Goal: Navigation & Orientation: Find specific page/section

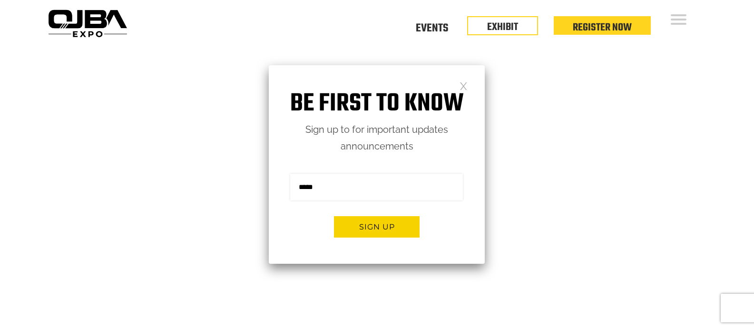
click at [471, 85] on div "Be first to know Sign up to for important updates announcements Sign me up for …" at bounding box center [377, 164] width 216 height 199
click at [463, 83] on link at bounding box center [464, 85] width 8 height 8
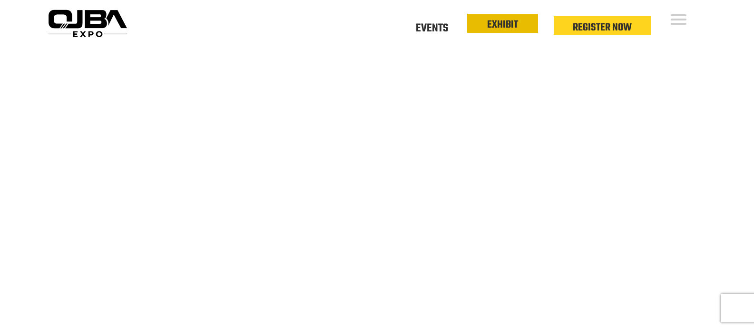
click at [503, 27] on link "EXHIBIT" at bounding box center [502, 25] width 31 height 16
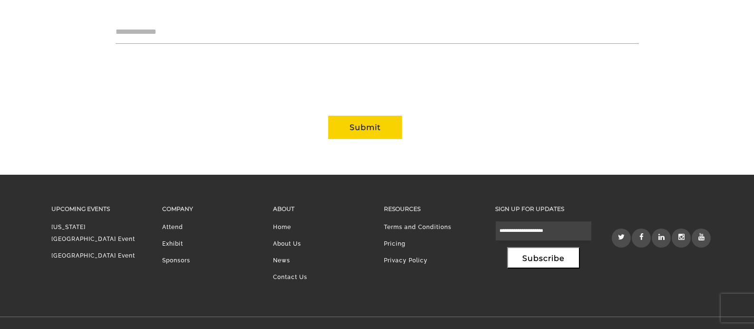
scroll to position [1006, 0]
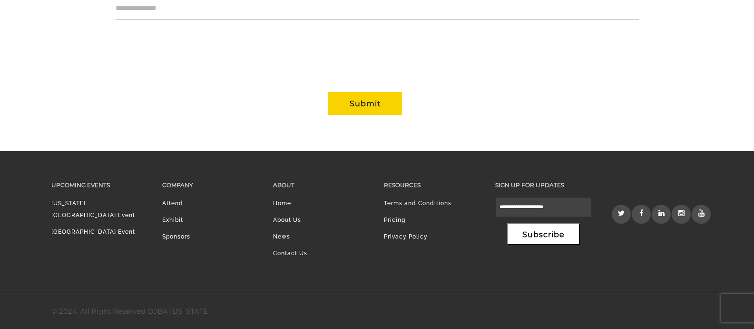
click at [180, 201] on link "Attend" at bounding box center [172, 203] width 21 height 7
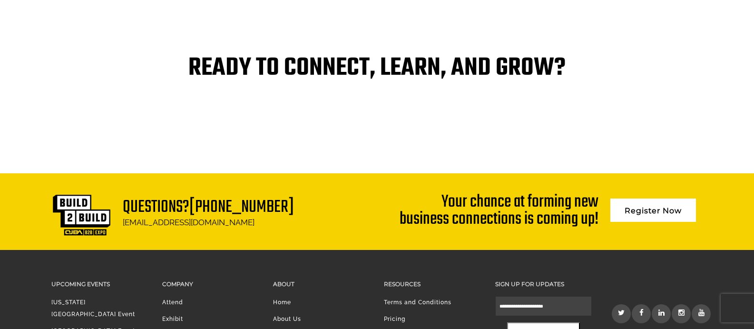
scroll to position [2099, 0]
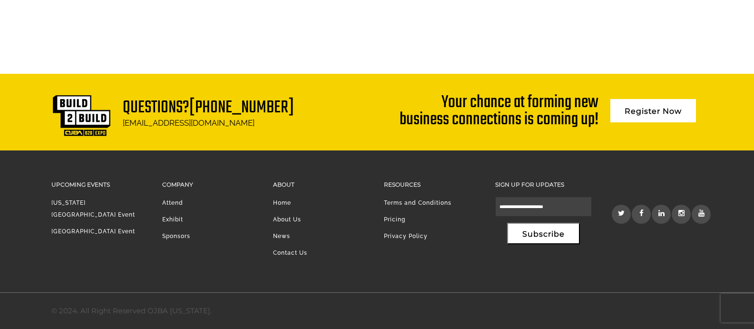
click at [171, 234] on li "Sponsors" at bounding box center [210, 238] width 97 height 17
click at [183, 233] on link "Sponsors" at bounding box center [176, 236] width 28 height 7
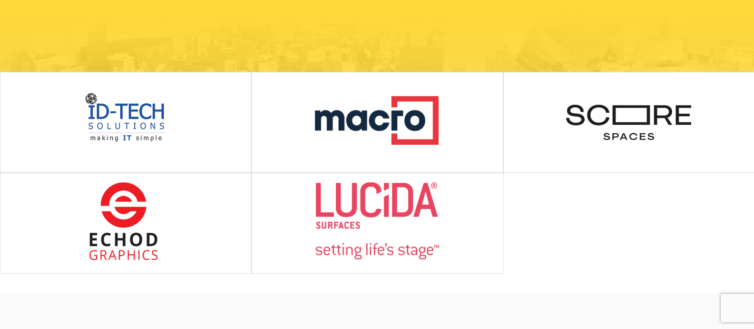
scroll to position [117, 0]
